Goal: Task Accomplishment & Management: Manage account settings

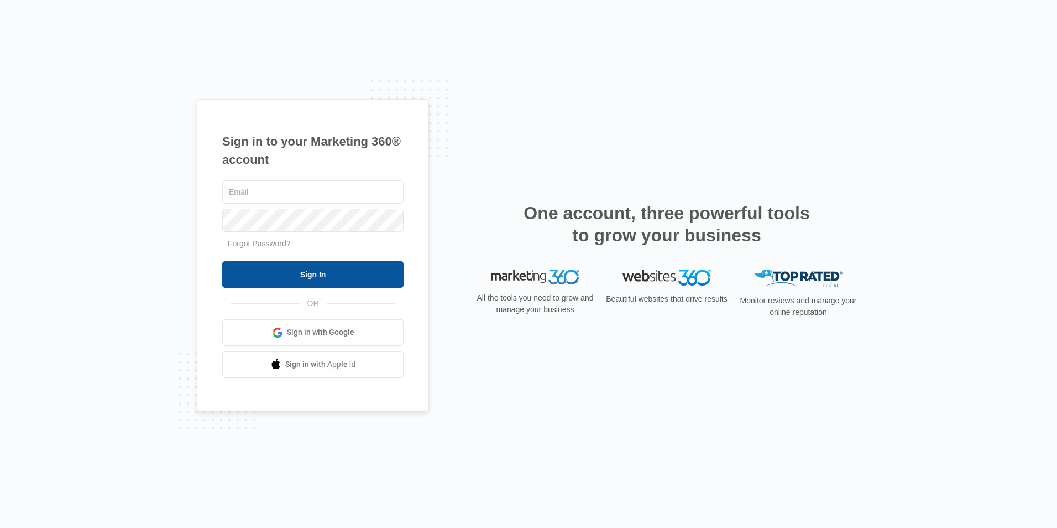
type input "[EMAIL_ADDRESS][DOMAIN_NAME]"
click at [315, 274] on input "Sign In" at bounding box center [312, 274] width 181 height 27
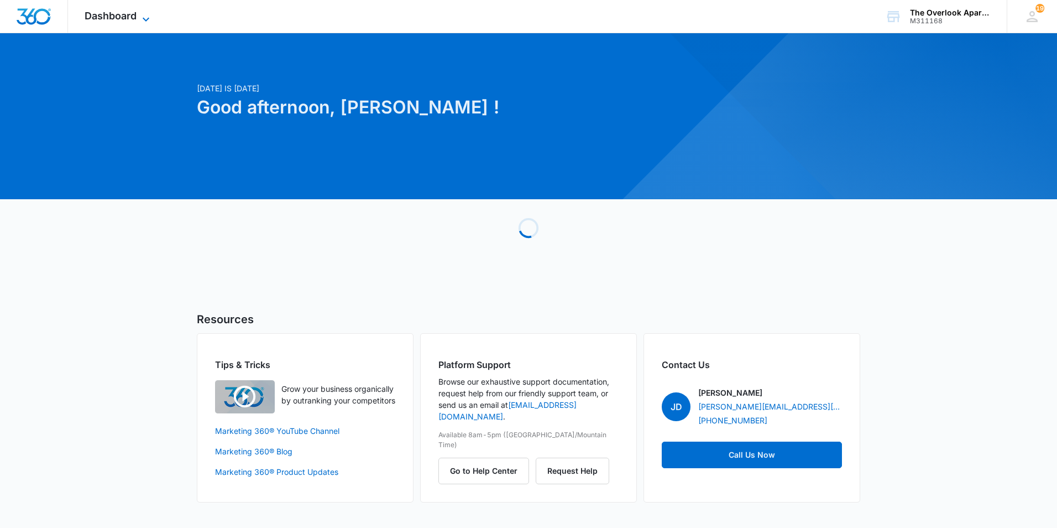
click at [144, 21] on icon at bounding box center [145, 19] width 13 height 13
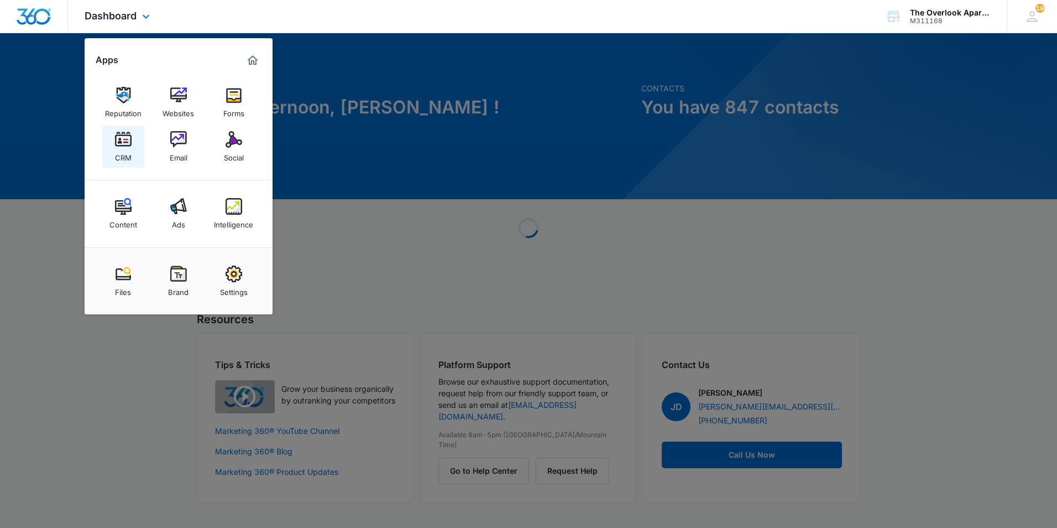
drag, startPoint x: 121, startPoint y: 119, endPoint x: 122, endPoint y: 128, distance: 9.5
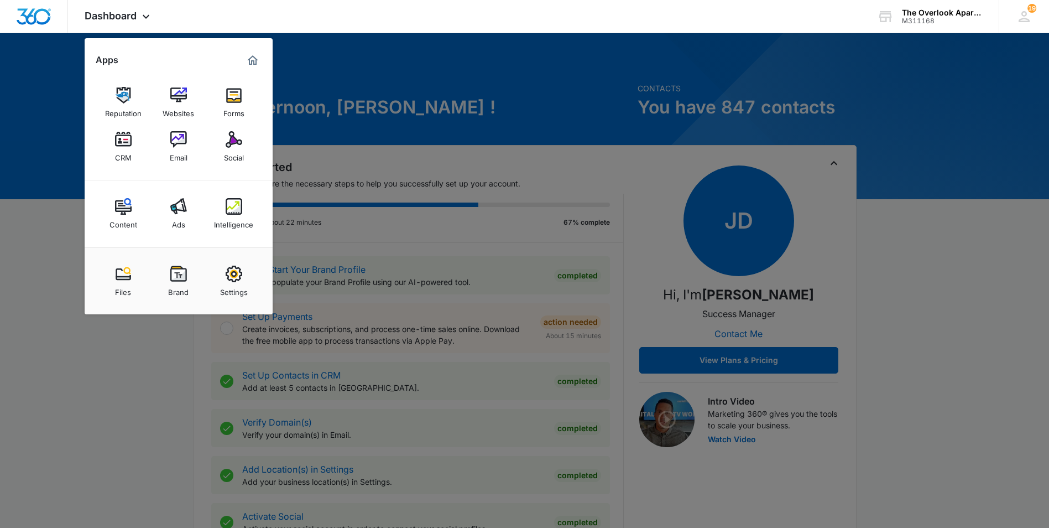
drag, startPoint x: 122, startPoint y: 128, endPoint x: 118, endPoint y: 149, distance: 20.9
click at [118, 149] on div "CRM" at bounding box center [123, 155] width 17 height 14
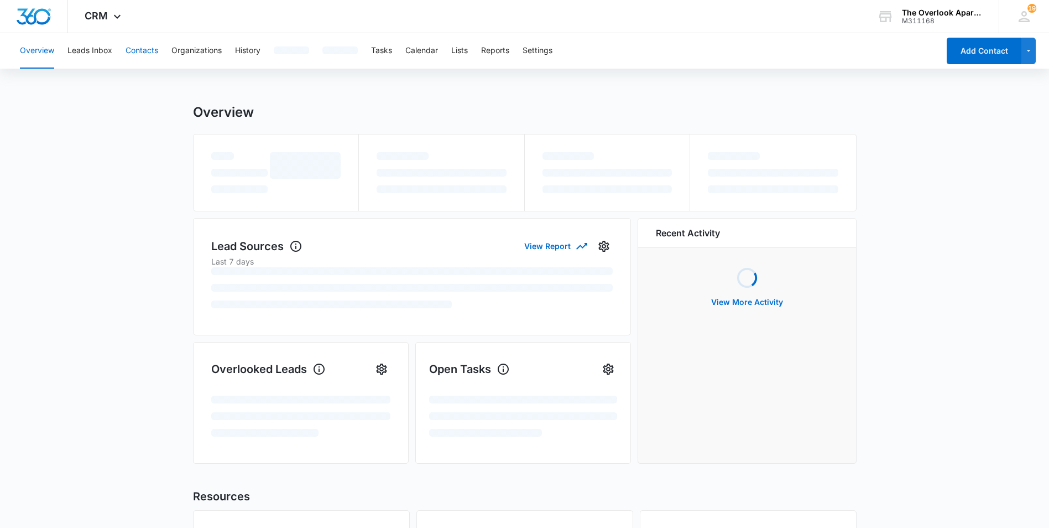
click at [142, 50] on button "Contacts" at bounding box center [142, 50] width 33 height 35
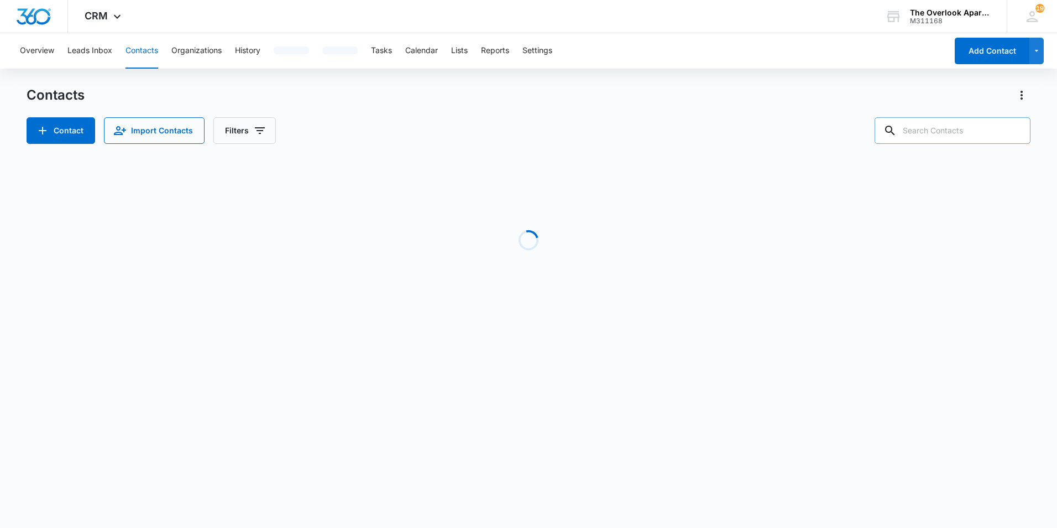
click at [952, 133] on input "text" at bounding box center [953, 130] width 156 height 27
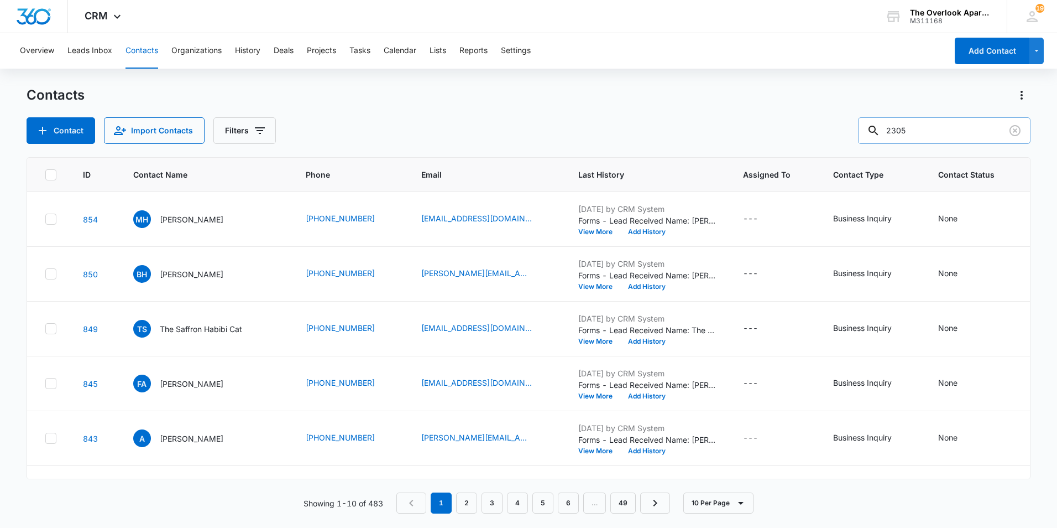
type input "2305"
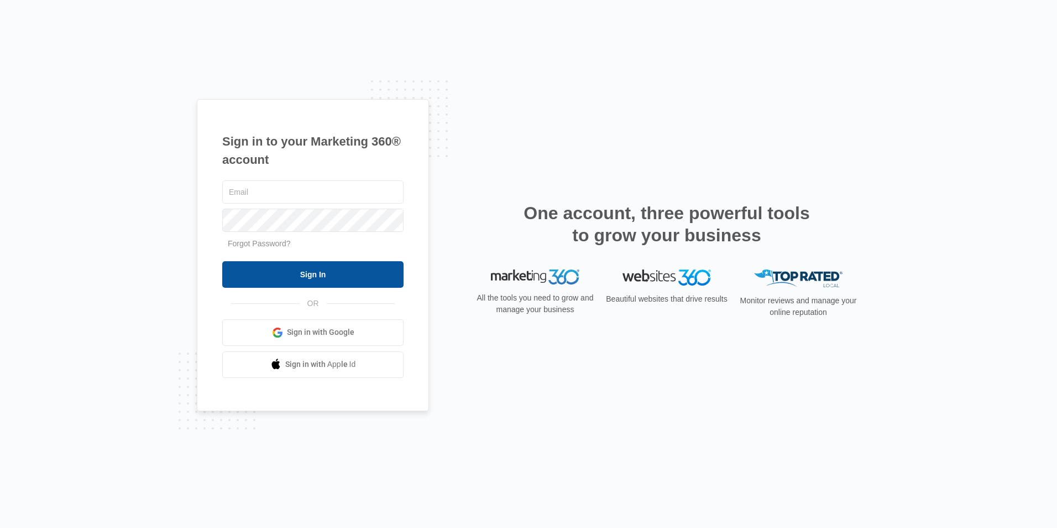
type input "overlookassist@vintage-corp.com"
click at [311, 275] on input "Sign In" at bounding box center [312, 274] width 181 height 27
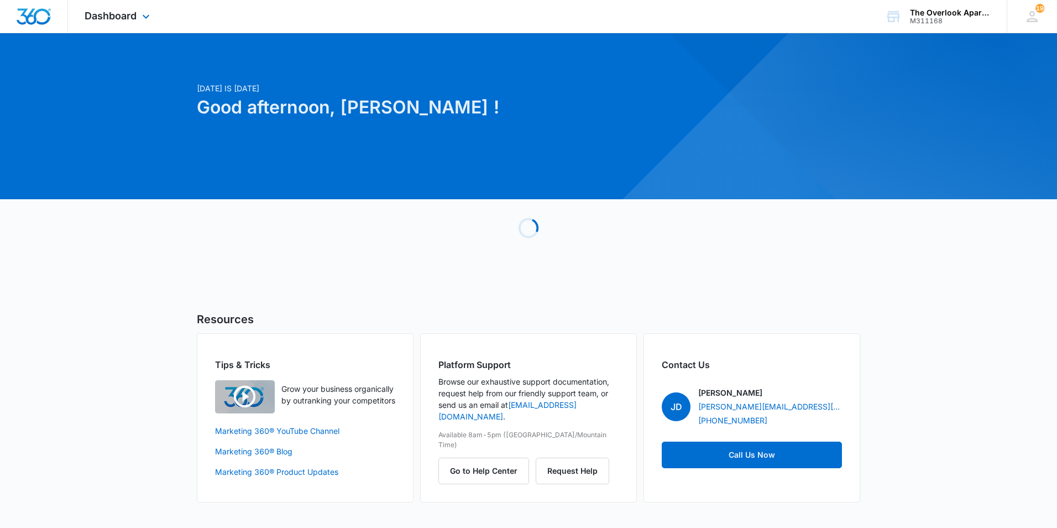
click at [133, 23] on div "Dashboard Apps Reputation Websites Forms CRM Email Social Content Ads Intellige…" at bounding box center [118, 16] width 101 height 33
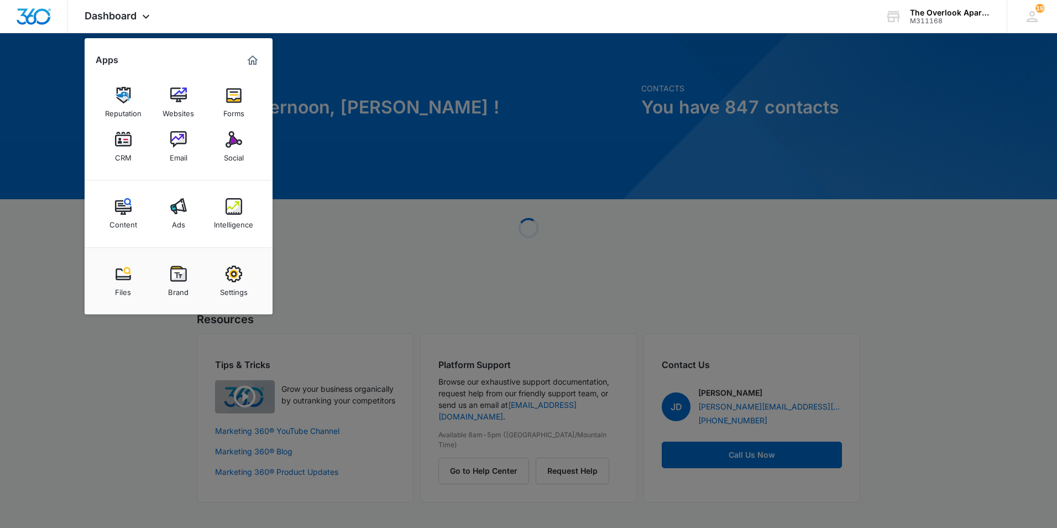
click at [124, 143] on img at bounding box center [123, 139] width 17 height 17
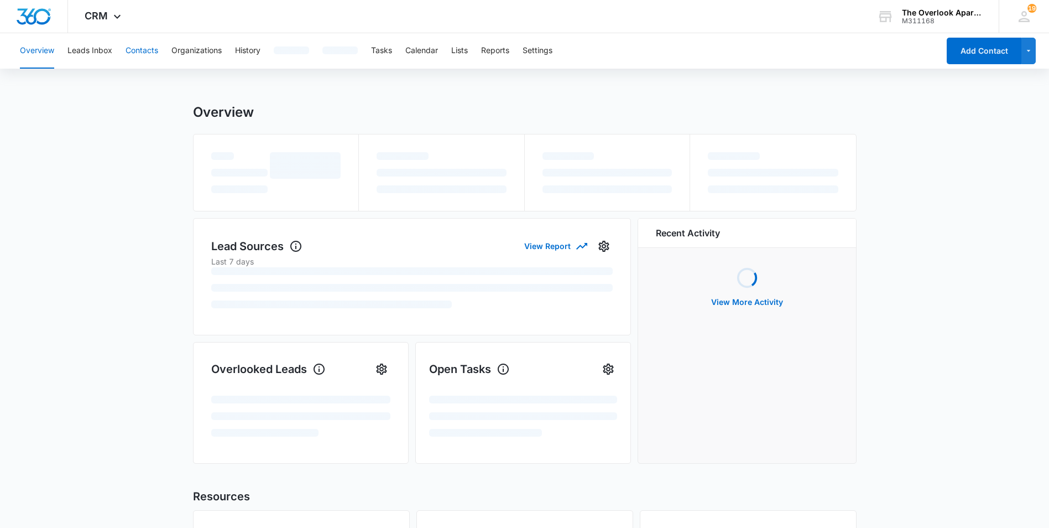
click at [143, 50] on button "Contacts" at bounding box center [142, 50] width 33 height 35
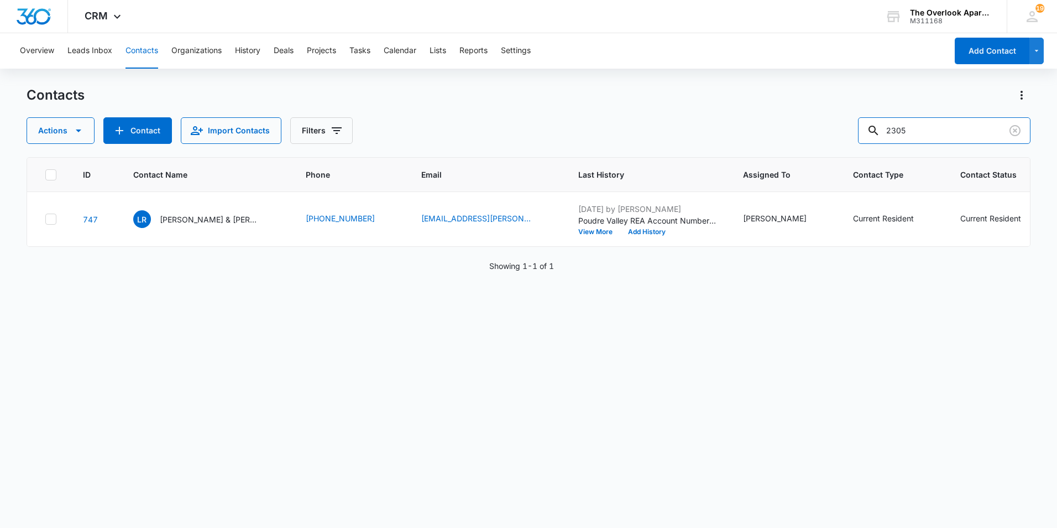
drag, startPoint x: 922, startPoint y: 131, endPoint x: 827, endPoint y: 131, distance: 95.1
click at [827, 131] on div "Actions Contact Import Contacts Filters 2305" at bounding box center [529, 130] width 1004 height 27
type input "6105"
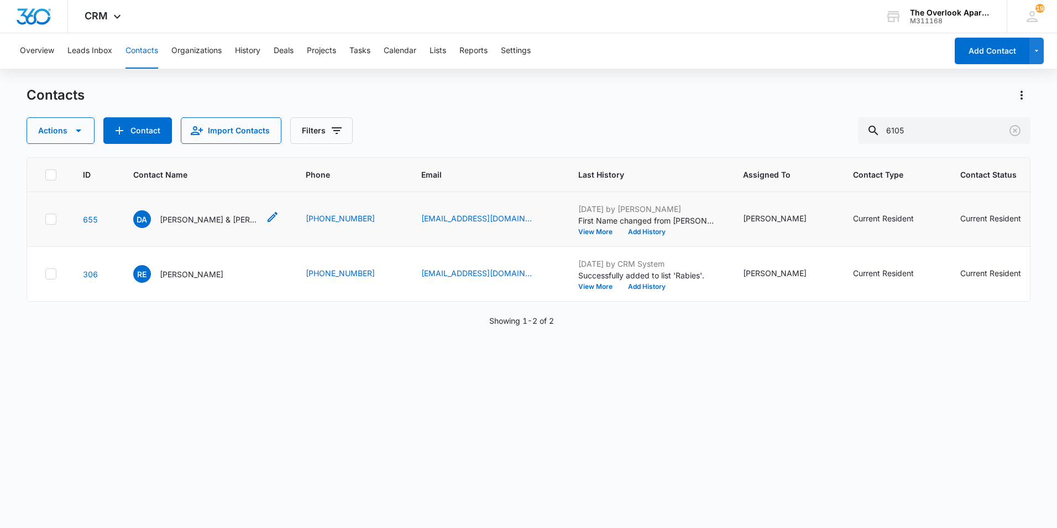
click at [230, 224] on p "[PERSON_NAME] & [PERSON_NAME] & [PERSON_NAME]" at bounding box center [210, 219] width 100 height 12
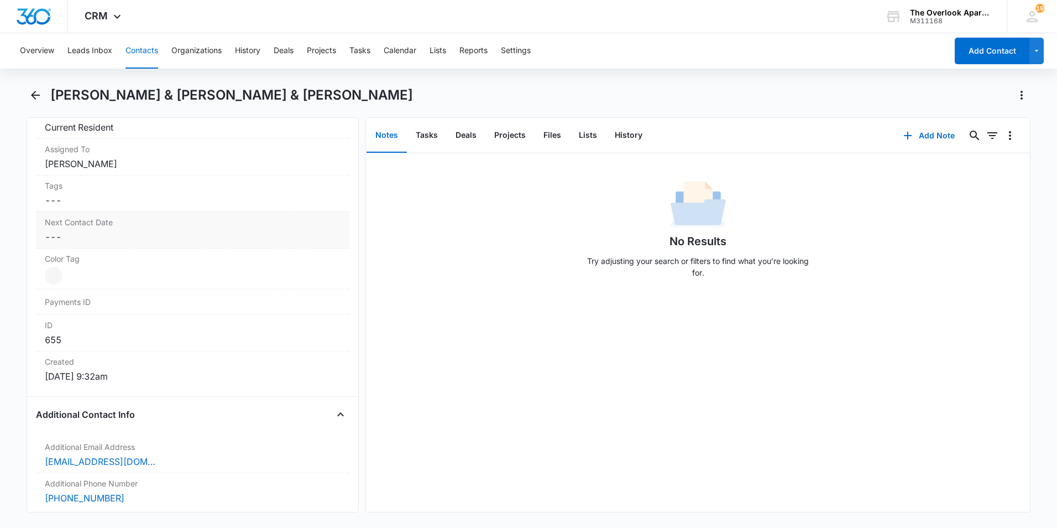
scroll to position [719, 0]
